Goal: Find specific page/section: Find specific page/section

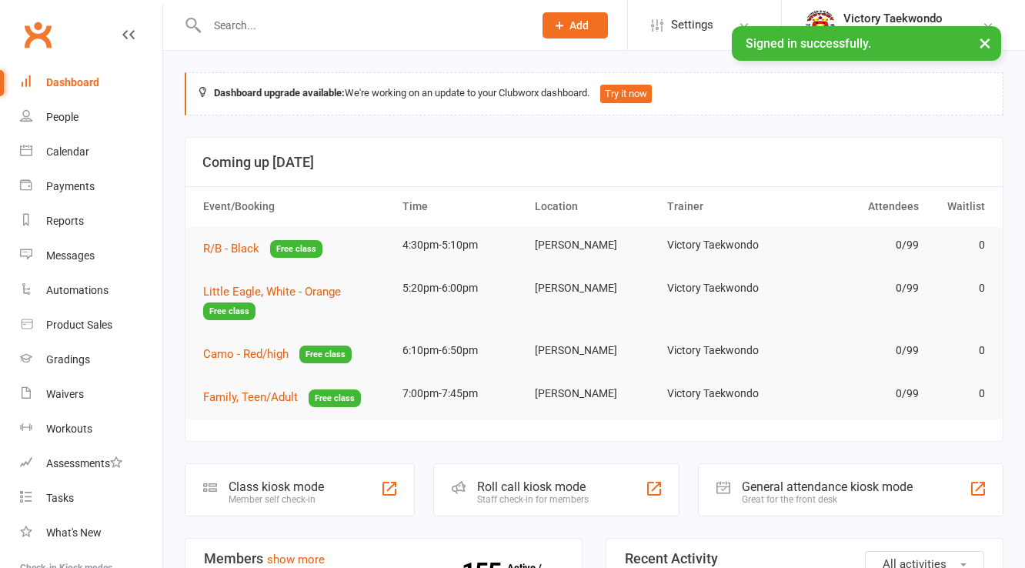
click at [252, 28] on input "text" at bounding box center [362, 26] width 320 height 22
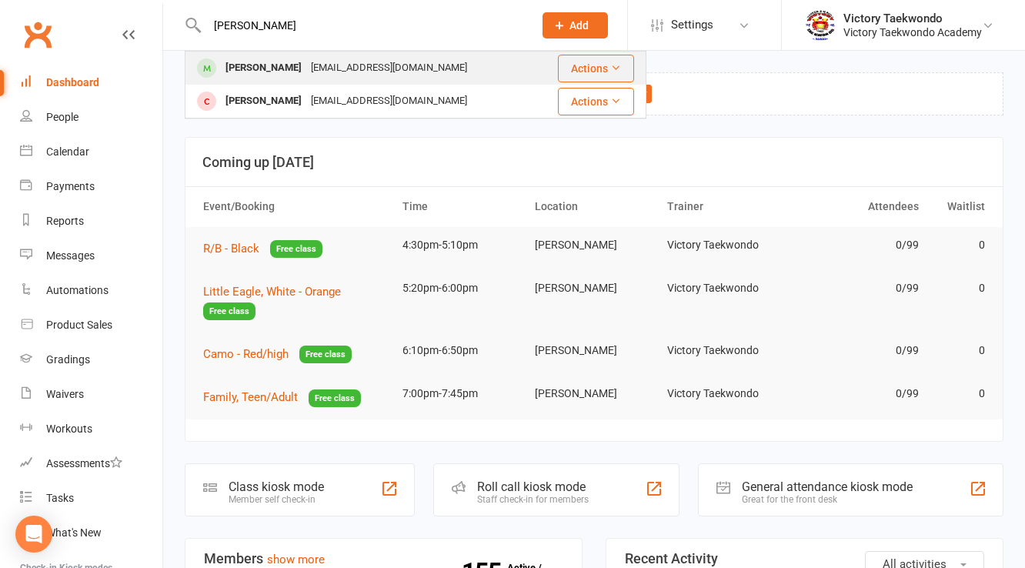
type input "[PERSON_NAME]"
click at [268, 65] on div "[PERSON_NAME]" at bounding box center [263, 68] width 85 height 22
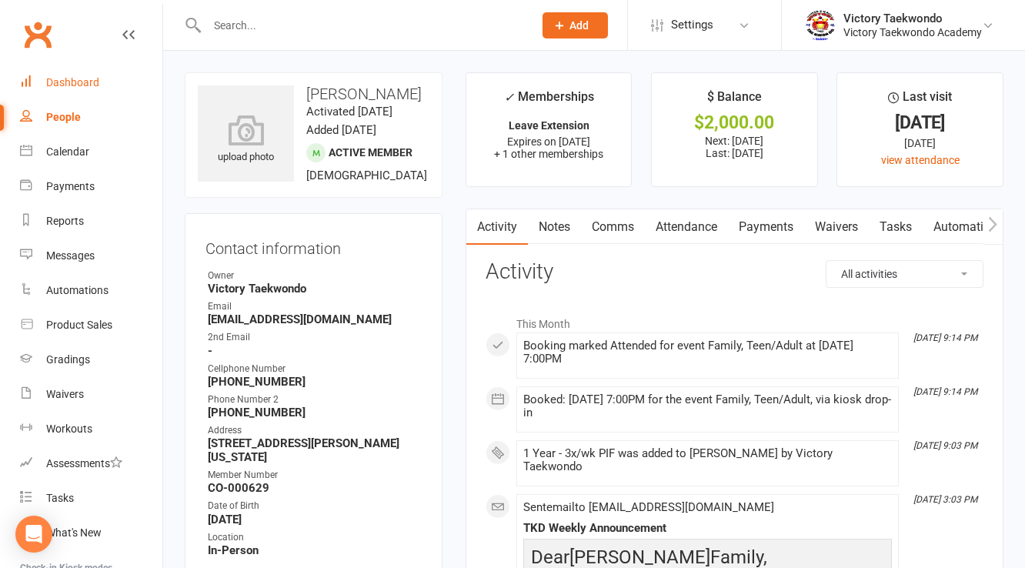
click at [93, 86] on div "Dashboard" at bounding box center [72, 82] width 53 height 12
